Goal: Share content: Share content

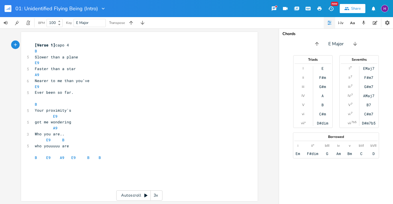
click at [345, 9] on icon "button" at bounding box center [346, 8] width 5 height 3
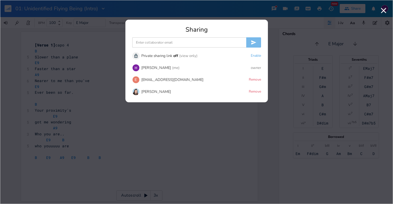
click at [188, 44] on input at bounding box center [189, 42] width 114 height 10
type input "c"
paste input "[DEMOGRAPHIC_DATA]@"
type input "[EMAIL_ADDRESS][DOMAIN_NAME]"
click at [256, 37] on button "submit" at bounding box center [253, 42] width 15 height 10
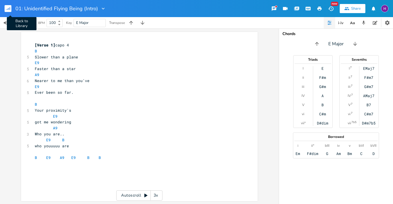
click at [8, 5] on rect "button" at bounding box center [8, 8] width 7 height 7
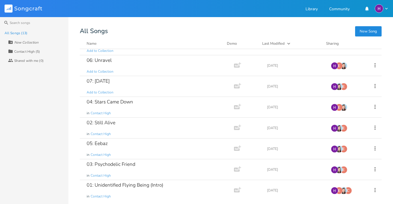
scroll to position [120, 0]
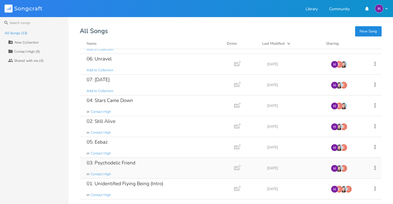
click at [146, 162] on div "03: Psychodelic Friend in Contact High" at bounding box center [156, 168] width 138 height 21
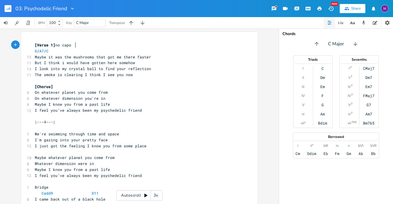
click at [350, 7] on button "Share" at bounding box center [352, 8] width 26 height 9
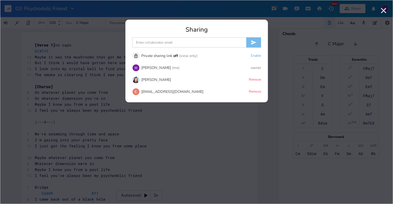
click at [167, 41] on input at bounding box center [189, 42] width 114 height 10
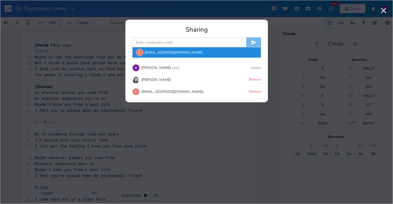
click at [167, 53] on div "C [EMAIL_ADDRESS][DOMAIN_NAME]" at bounding box center [196, 52] width 128 height 10
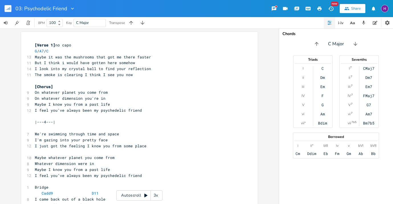
click at [8, 7] on rect "button" at bounding box center [8, 8] width 7 height 7
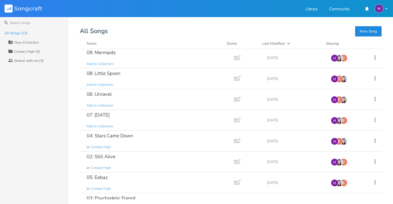
scroll to position [86, 0]
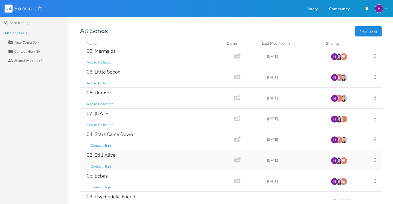
click at [216, 158] on div "02: Still Alive in Contact High" at bounding box center [156, 160] width 138 height 21
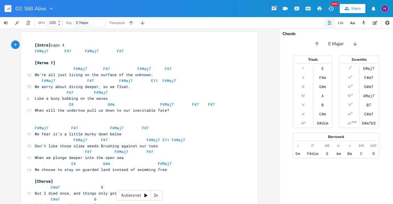
click at [350, 7] on button "Share" at bounding box center [352, 8] width 26 height 9
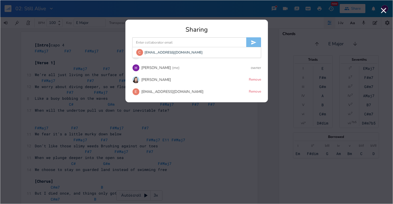
click at [209, 40] on input at bounding box center [189, 42] width 114 height 10
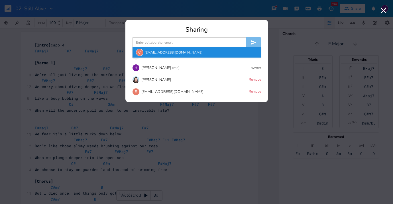
click at [208, 54] on div "C [EMAIL_ADDRESS][DOMAIN_NAME]" at bounding box center [196, 52] width 128 height 10
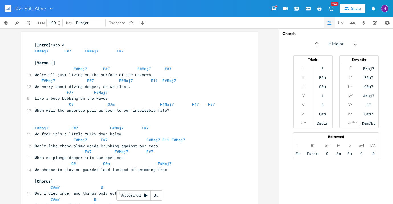
click at [7, 7] on rect "button" at bounding box center [8, 8] width 7 height 7
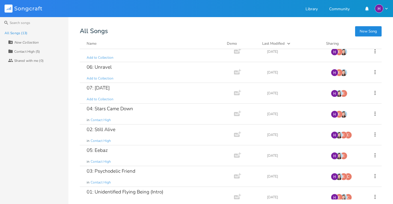
scroll to position [120, 0]
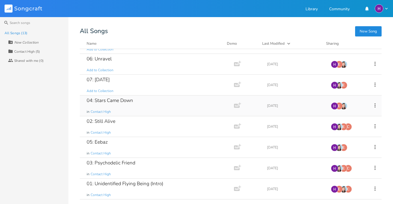
click at [141, 100] on div "04: Stars Came Down in Contact High" at bounding box center [156, 105] width 138 height 21
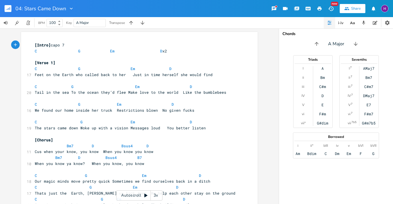
click at [346, 9] on icon "button" at bounding box center [346, 8] width 5 height 3
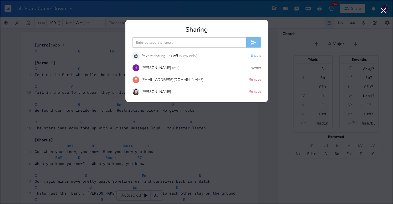
click at [211, 38] on input at bounding box center [189, 42] width 114 height 10
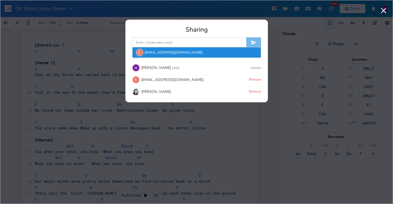
click at [208, 53] on div "C [EMAIL_ADDRESS][DOMAIN_NAME]" at bounding box center [196, 52] width 128 height 10
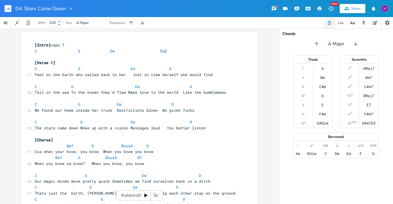
click at [6, 9] on rect "button" at bounding box center [8, 8] width 7 height 7
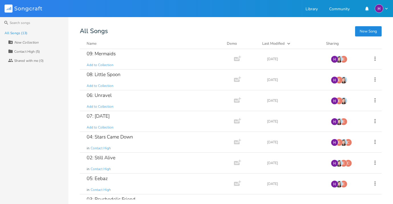
scroll to position [111, 0]
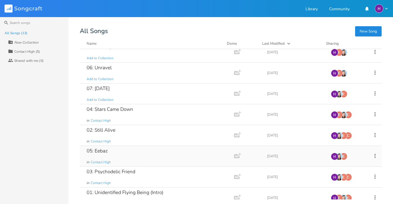
click at [161, 154] on div "05: Eebaz in Contact High" at bounding box center [156, 156] width 138 height 21
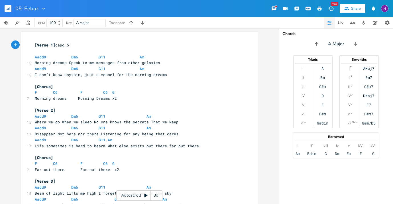
click at [353, 4] on button "Share" at bounding box center [352, 8] width 26 height 9
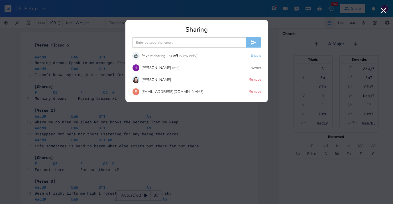
click at [197, 41] on input at bounding box center [189, 42] width 114 height 10
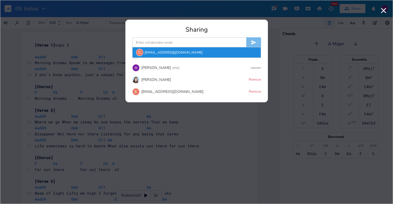
click at [195, 50] on div "C [EMAIL_ADDRESS][DOMAIN_NAME]" at bounding box center [196, 52] width 128 height 10
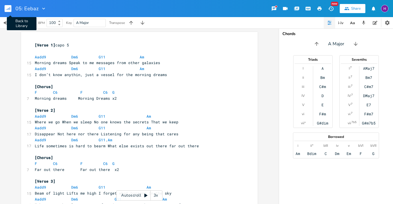
click at [7, 8] on rect "button" at bounding box center [8, 8] width 7 height 7
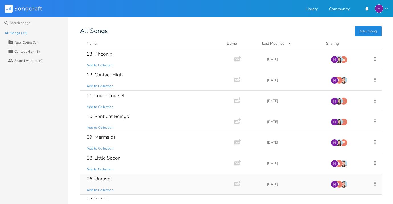
click at [118, 177] on div "06: Unravel Add to Collection" at bounding box center [156, 184] width 138 height 21
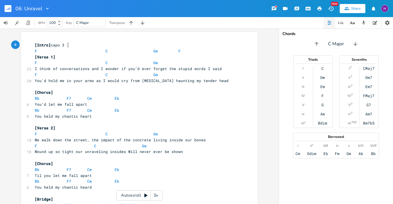
click at [346, 7] on icon "button" at bounding box center [346, 8] width 5 height 5
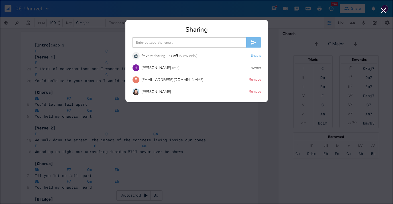
click at [178, 42] on input at bounding box center [189, 42] width 114 height 10
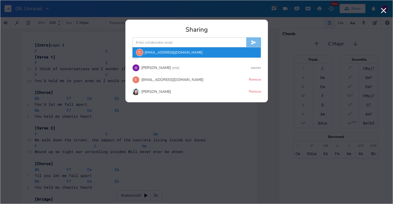
click at [175, 52] on div "C [EMAIL_ADDRESS][DOMAIN_NAME]" at bounding box center [196, 52] width 128 height 10
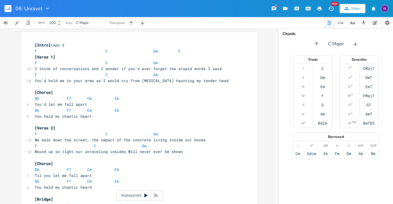
click at [11, 7] on rect "button" at bounding box center [8, 8] width 7 height 7
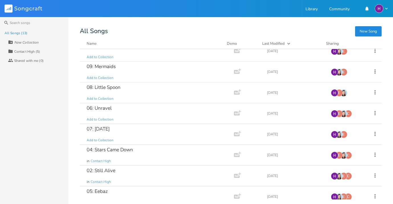
scroll to position [72, 0]
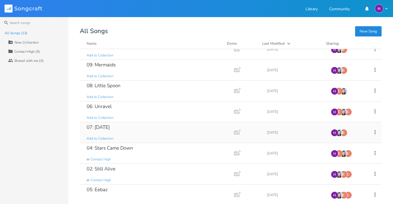
click at [187, 127] on div "07: [DATE] Add to Collection" at bounding box center [156, 132] width 138 height 21
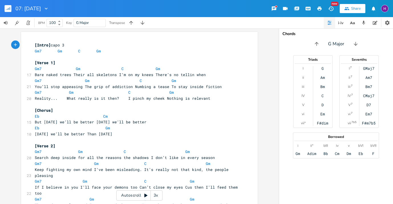
click at [349, 10] on icon "button" at bounding box center [346, 8] width 5 height 5
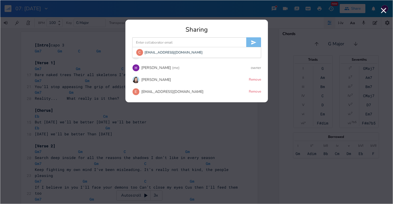
click at [205, 45] on input at bounding box center [189, 42] width 114 height 10
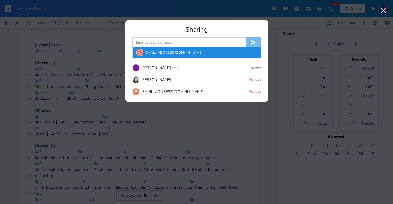
click at [205, 56] on div "Sharing C [EMAIL_ADDRESS][DOMAIN_NAME] Unlock Private sharing link off (view on…" at bounding box center [196, 64] width 142 height 76
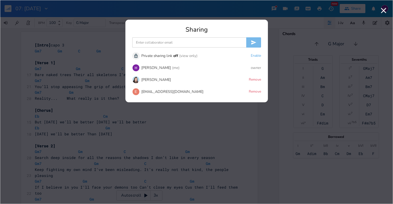
click at [205, 56] on div "Unlock Private sharing link off (view only) Enable" at bounding box center [196, 55] width 129 height 7
click at [202, 46] on input at bounding box center [189, 42] width 114 height 10
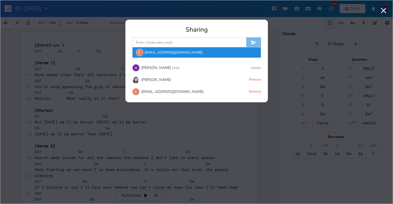
click at [194, 52] on div "C [EMAIL_ADDRESS][DOMAIN_NAME]" at bounding box center [196, 52] width 128 height 10
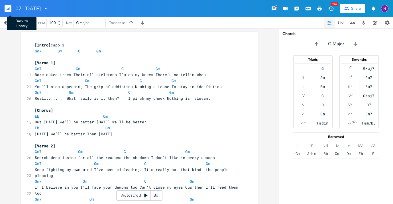
click at [8, 9] on rect "button" at bounding box center [8, 8] width 7 height 7
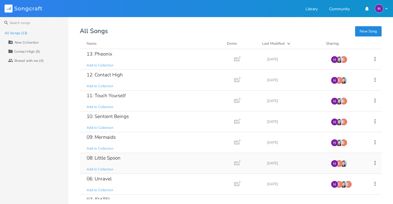
click at [130, 159] on div "08: Little Spoon Add to Collection" at bounding box center [156, 163] width 138 height 21
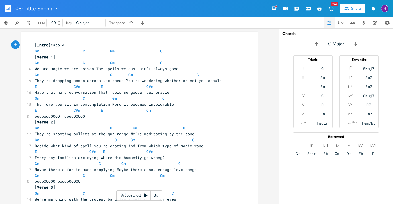
click at [358, 9] on div "Share" at bounding box center [356, 8] width 10 height 5
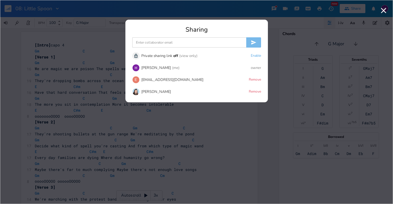
click at [206, 43] on input at bounding box center [189, 42] width 114 height 10
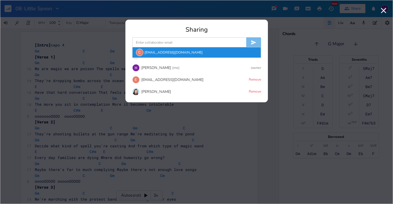
click at [195, 54] on div "C [EMAIL_ADDRESS][DOMAIN_NAME]" at bounding box center [196, 52] width 128 height 10
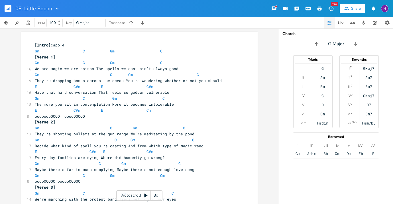
click at [7, 5] on button "button" at bounding box center [10, 9] width 11 height 14
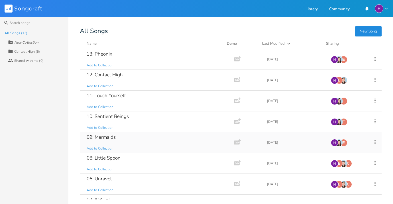
click at [109, 136] on div "09: Mermaids" at bounding box center [101, 137] width 29 height 5
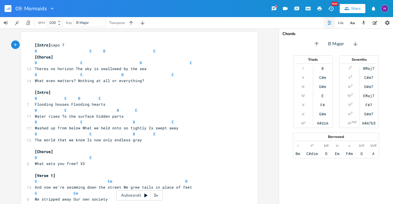
click at [347, 8] on icon "button" at bounding box center [346, 8] width 5 height 3
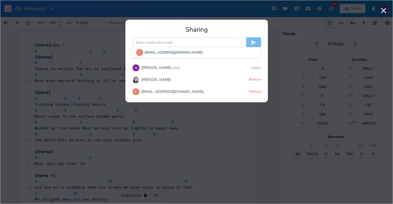
click at [202, 41] on input at bounding box center [189, 42] width 114 height 10
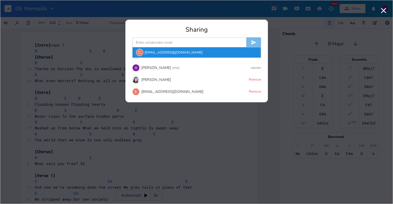
click at [194, 53] on div "C [EMAIL_ADDRESS][DOMAIN_NAME]" at bounding box center [196, 52] width 128 height 10
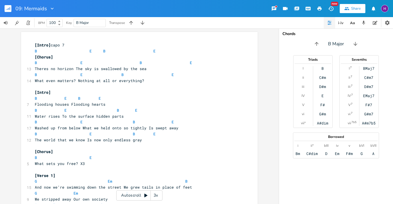
click at [9, 8] on icon "button" at bounding box center [8, 9] width 1 height 2
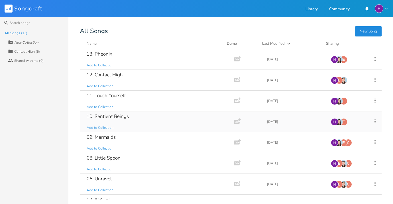
click at [111, 115] on div "10: Sentient Beings" at bounding box center [108, 116] width 42 height 5
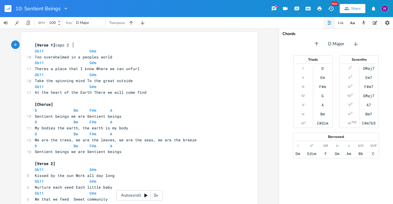
click at [353, 8] on div "Share" at bounding box center [356, 8] width 10 height 5
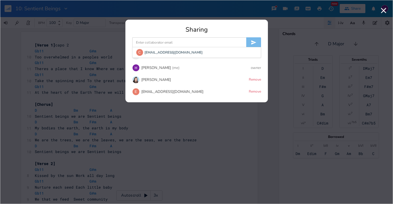
click at [192, 44] on input at bounding box center [189, 42] width 114 height 10
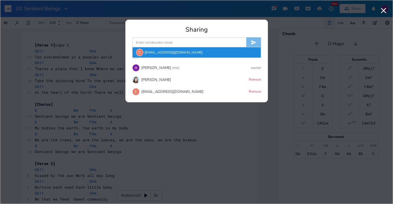
click at [183, 54] on div "C [EMAIL_ADDRESS][DOMAIN_NAME]" at bounding box center [196, 52] width 128 height 10
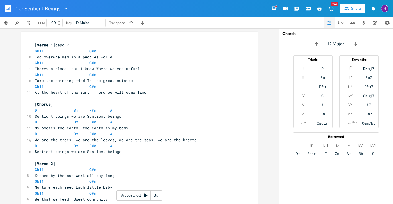
click at [8, 6] on rect "button" at bounding box center [8, 8] width 7 height 7
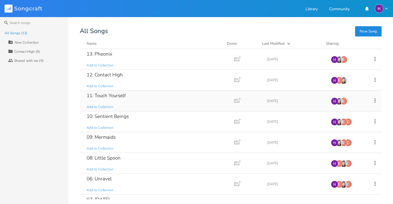
click at [112, 95] on div "11: Touch Yourself" at bounding box center [106, 95] width 39 height 5
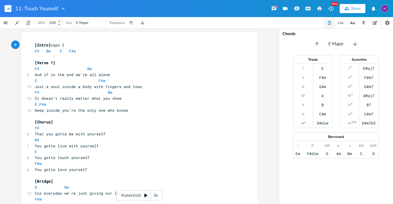
click at [346, 8] on icon "button" at bounding box center [346, 8] width 5 height 3
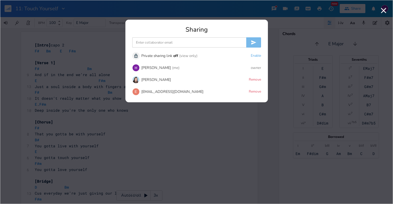
click at [204, 46] on input at bounding box center [189, 42] width 114 height 10
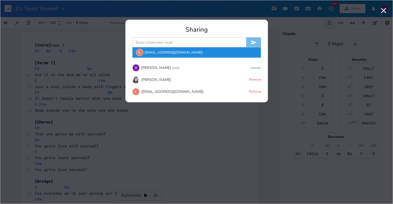
click at [196, 55] on div "C [EMAIL_ADDRESS][DOMAIN_NAME]" at bounding box center [196, 52] width 128 height 10
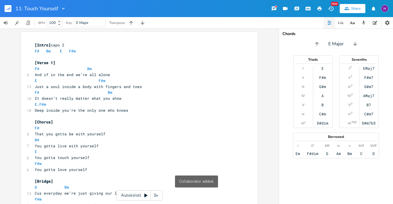
click at [8, 7] on rect "button" at bounding box center [8, 8] width 7 height 7
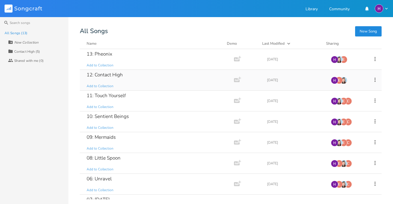
click at [138, 76] on div "12: Contact High Add to Collection" at bounding box center [156, 80] width 138 height 21
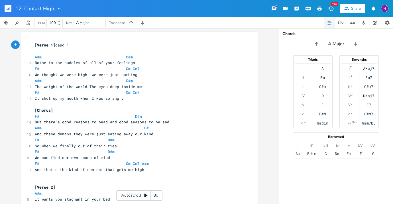
click at [355, 8] on div "Share" at bounding box center [356, 8] width 10 height 5
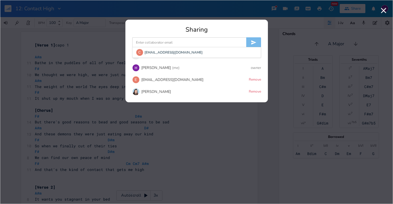
click at [192, 45] on input at bounding box center [189, 42] width 114 height 10
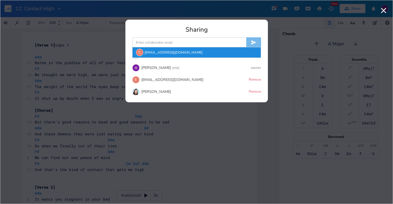
click at [184, 56] on div "C [EMAIL_ADDRESS][DOMAIN_NAME]" at bounding box center [196, 52] width 128 height 10
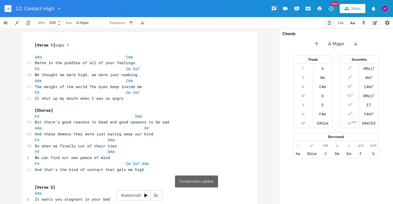
click at [7, 7] on rect "button" at bounding box center [8, 8] width 7 height 7
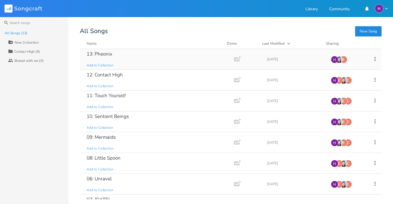
click at [102, 50] on div "13: Pheonix Add to Collection" at bounding box center [156, 59] width 138 height 21
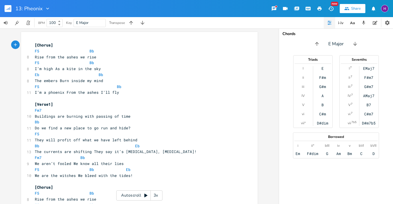
click at [347, 9] on icon "button" at bounding box center [346, 8] width 5 height 5
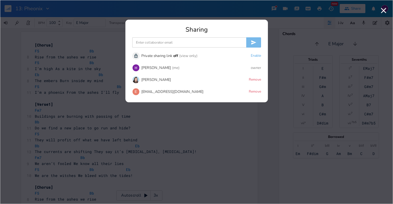
click at [212, 38] on input at bounding box center [189, 42] width 114 height 10
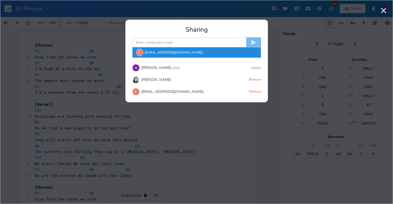
click at [203, 52] on div "C [EMAIL_ADDRESS][DOMAIN_NAME]" at bounding box center [196, 52] width 128 height 10
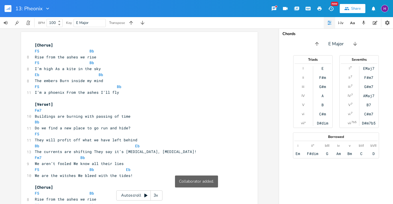
click at [8, 8] on rect "button" at bounding box center [8, 8] width 7 height 7
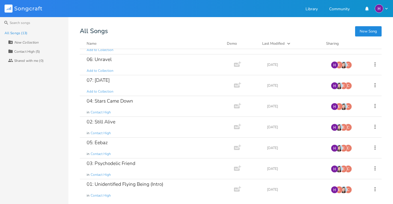
scroll to position [120, 0]
